Goal: Information Seeking & Learning: Find specific fact

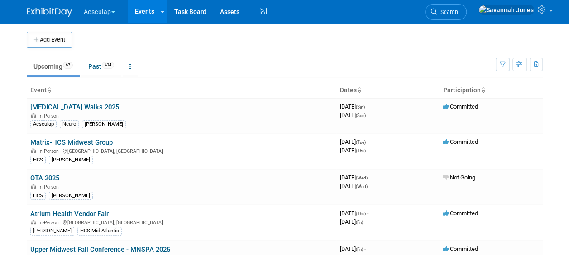
click at [120, 11] on button "Aesculap" at bounding box center [104, 10] width 43 height 20
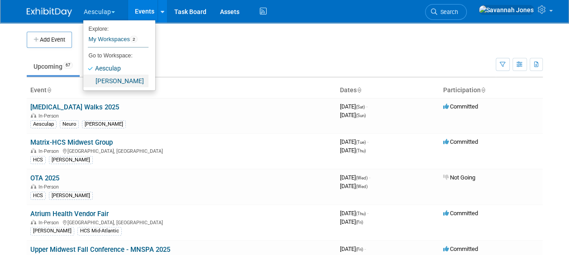
click at [123, 79] on link "[PERSON_NAME]" at bounding box center [115, 81] width 65 height 13
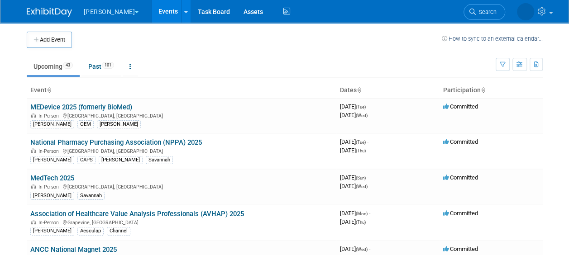
scroll to position [156, 0]
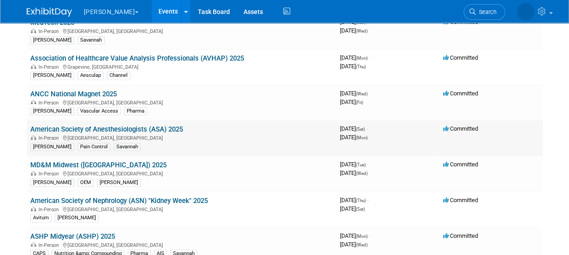
click at [157, 125] on link "American Society of Anesthesiologists (ASA) 2025" at bounding box center [106, 129] width 153 height 8
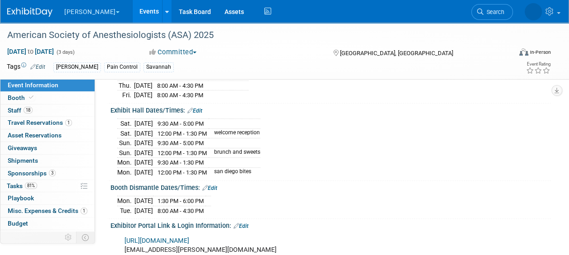
scroll to position [136, 0]
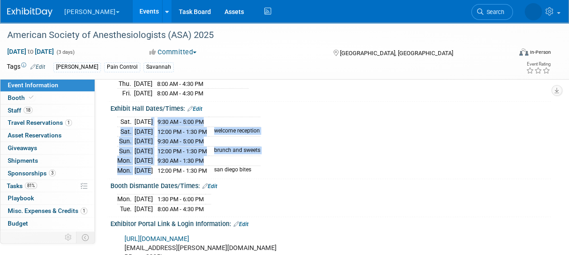
drag, startPoint x: 146, startPoint y: 120, endPoint x: 147, endPoint y: 168, distance: 48.0
click at [147, 168] on tbody "Sat. Oct 11, 2025 9:30 AM - 5:00 PM Sat. Oct 11, 2025 12:00 PM - 1:30 PM welcom…" at bounding box center [188, 146] width 143 height 58
click at [147, 168] on td "Oct 13, 2025" at bounding box center [143, 171] width 19 height 10
click at [136, 146] on td "Oct 12, 2025" at bounding box center [143, 151] width 19 height 10
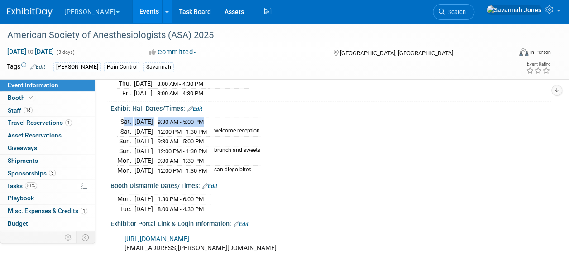
drag, startPoint x: 120, startPoint y: 121, endPoint x: 240, endPoint y: 121, distance: 120.0
click at [240, 121] on tr "Sat. Oct 11, 2025 9:30 AM - 5:00 PM" at bounding box center [188, 122] width 143 height 10
drag, startPoint x: 240, startPoint y: 121, endPoint x: 215, endPoint y: 115, distance: 26.1
drag, startPoint x: 215, startPoint y: 115, endPoint x: 144, endPoint y: 115, distance: 70.6
click at [144, 115] on div "Sat. Oct 11, 2025 9:30 AM - 5:00 PM Sat. Oct 11, 2025 12:00 PM - 1:30 PM welcom…" at bounding box center [330, 145] width 427 height 61
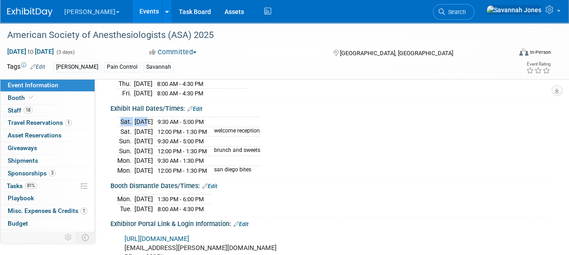
drag, startPoint x: 144, startPoint y: 115, endPoint x: 118, endPoint y: 118, distance: 26.5
click at [115, 116] on div "Sat. Oct 11, 2025 9:30 AM - 5:00 PM Sat. Oct 11, 2025 12:00 PM - 1:30 PM welcom…" at bounding box center [330, 144] width 441 height 64
click at [119, 120] on td "Sat." at bounding box center [125, 122] width 17 height 10
drag, startPoint x: 121, startPoint y: 119, endPoint x: 227, endPoint y: 119, distance: 106.4
click at [227, 119] on tr "Sat. Oct 11, 2025 9:30 AM - 5:00 PM" at bounding box center [188, 122] width 143 height 10
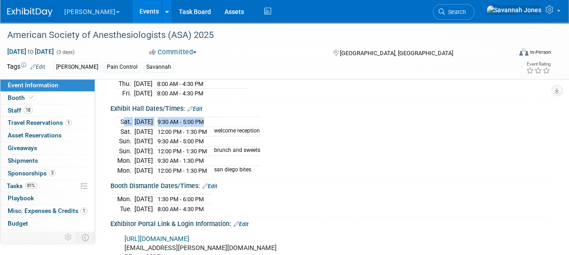
drag, startPoint x: 227, startPoint y: 119, endPoint x: 165, endPoint y: 120, distance: 62.5
copy tr "Sat. Oct 11, 2025 9:30 AM - 5:00 PM"
click at [29, 109] on span "18" at bounding box center [28, 110] width 9 height 7
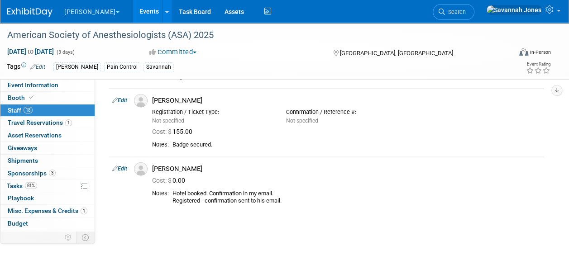
scroll to position [1042, 0]
click at [55, 107] on link "18 Staff 18" at bounding box center [47, 111] width 94 height 12
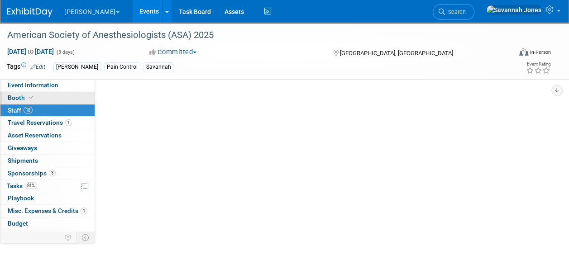
scroll to position [0, 0]
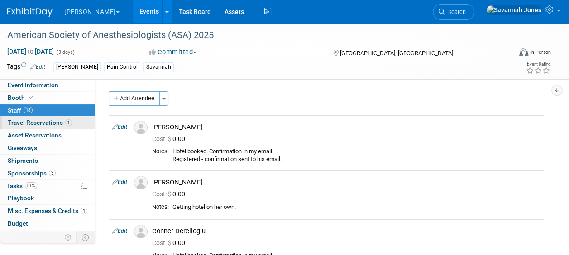
click at [62, 121] on span "Travel Reservations 1" at bounding box center [40, 122] width 64 height 7
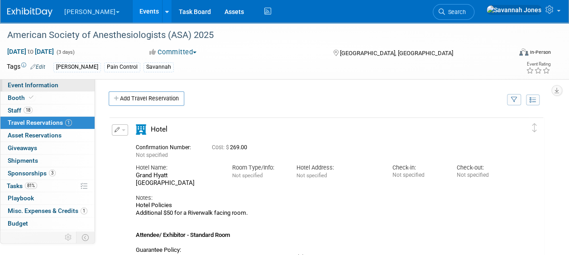
click at [66, 87] on link "Event Information" at bounding box center [47, 85] width 94 height 12
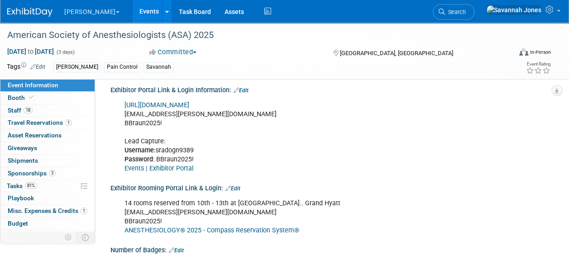
scroll to position [272, 0]
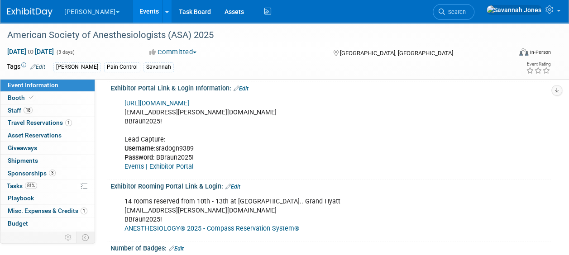
click at [223, 225] on link "ANESTHESIOLOGY® 2025 - Compass Reservation System®" at bounding box center [212, 229] width 175 height 8
click at [193, 225] on link "ANESTHESIOLOGY® 2025 - Compass Reservation System®" at bounding box center [212, 229] width 175 height 8
click at [192, 225] on link "ANESTHESIOLOGY® 2025 - Compass Reservation System®" at bounding box center [212, 229] width 175 height 8
click at [198, 225] on link "ANESTHESIOLOGY® 2025 - Compass Reservation System®" at bounding box center [212, 229] width 175 height 8
click at [133, 8] on link "Events" at bounding box center [149, 11] width 33 height 23
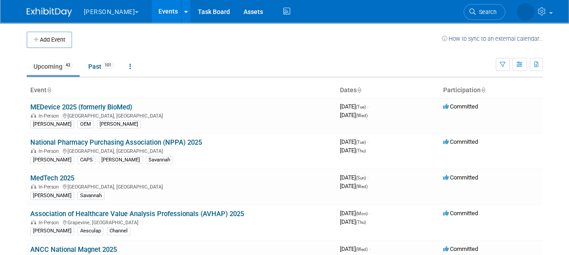
scroll to position [262, 0]
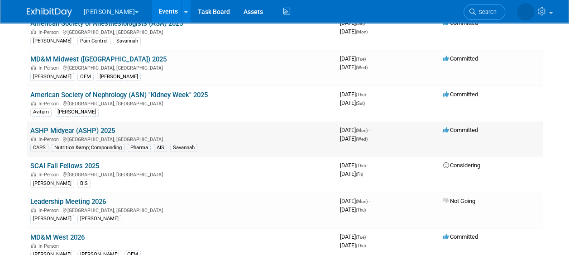
click at [101, 127] on link "ASHP Midyear (ASHP) 2025" at bounding box center [72, 131] width 85 height 8
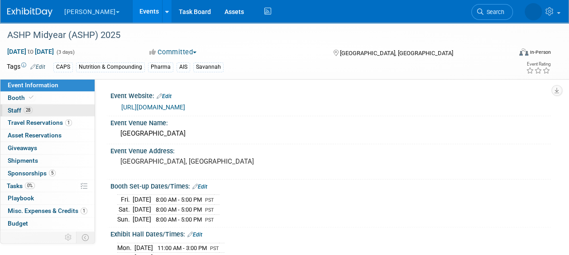
click at [73, 113] on link "28 Staff 28" at bounding box center [47, 111] width 94 height 12
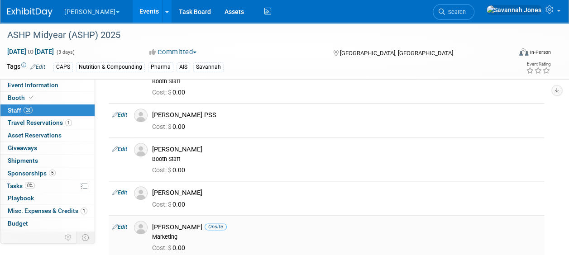
scroll to position [498, 0]
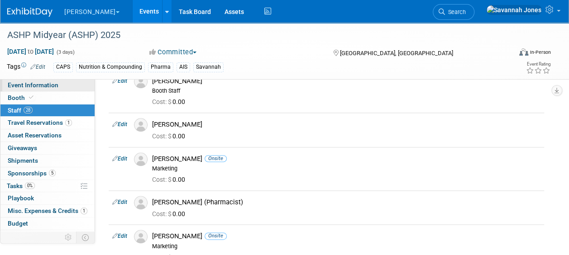
click at [77, 90] on link "Event Information" at bounding box center [47, 85] width 94 height 12
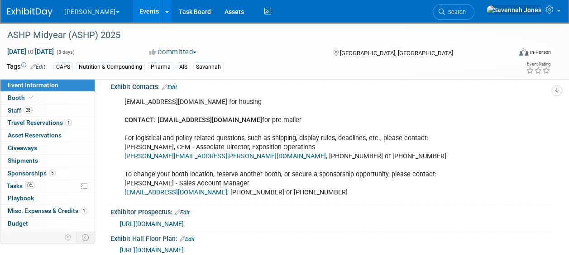
scroll to position [408, 0]
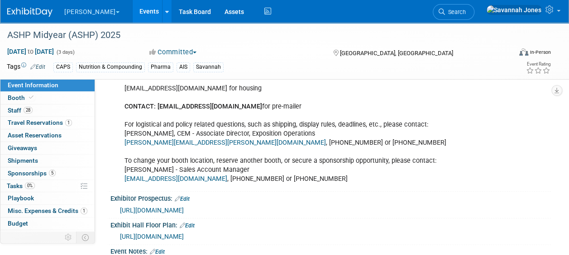
click at [204, 175] on link "[EMAIL_ADDRESS][DOMAIN_NAME]" at bounding box center [176, 179] width 103 height 8
